Goal: Find specific page/section: Find specific page/section

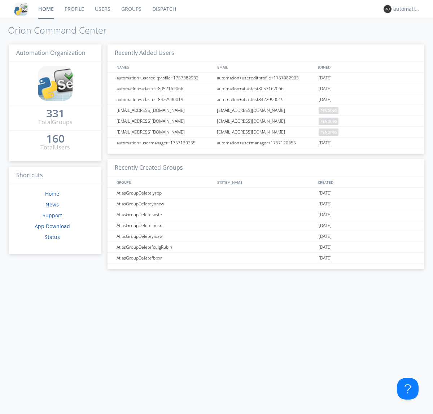
click at [164, 9] on link "Dispatch" at bounding box center [164, 9] width 35 height 18
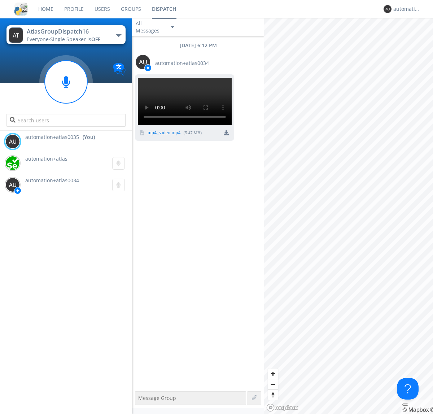
click at [118, 35] on div "button" at bounding box center [119, 35] width 6 height 3
click at [0, 0] on span "AtlasGroupDispatch17" at bounding box center [0, 0] width 0 height 0
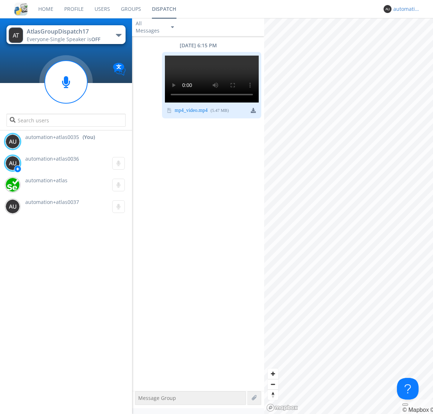
click at [405, 9] on div "automation+atlas0035" at bounding box center [407, 8] width 27 height 7
